Goal: Find specific page/section: Find specific page/section

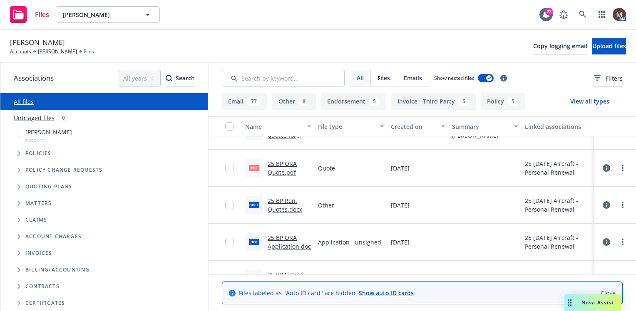
scroll to position [125, 0]
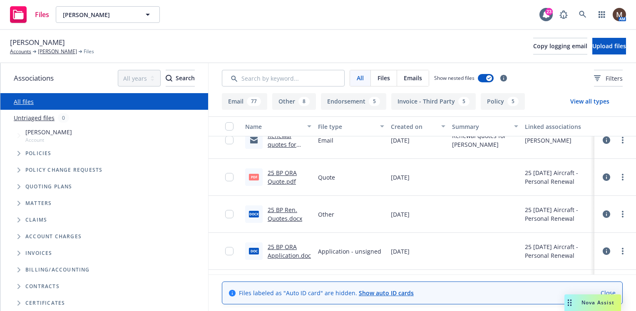
click at [290, 171] on link "25 BP ORA Quote.pdf" at bounding box center [281, 177] width 29 height 17
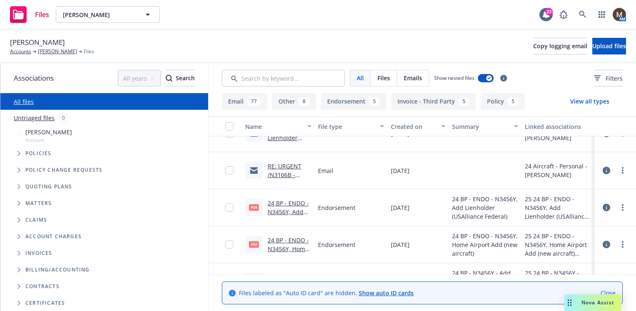
scroll to position [832, 0]
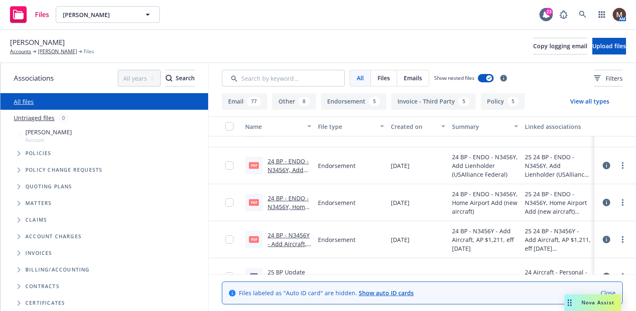
click at [293, 205] on link "24 BP - ENDO - N3456Y, Home Airport Add (new aircraft).pdf" at bounding box center [287, 215] width 41 height 43
click at [64, 49] on link "[PERSON_NAME]" at bounding box center [57, 51] width 39 height 7
